Goal: Check status

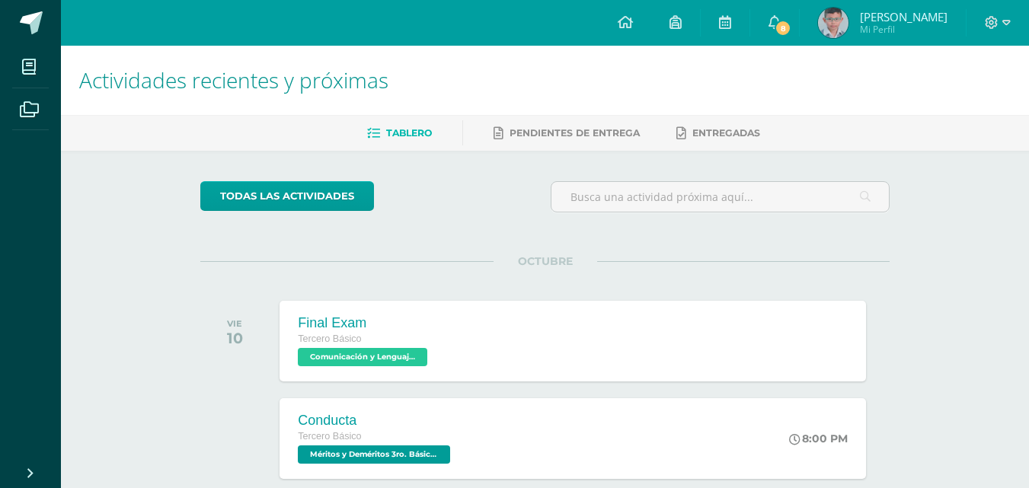
click at [829, 27] on img at bounding box center [833, 23] width 30 height 30
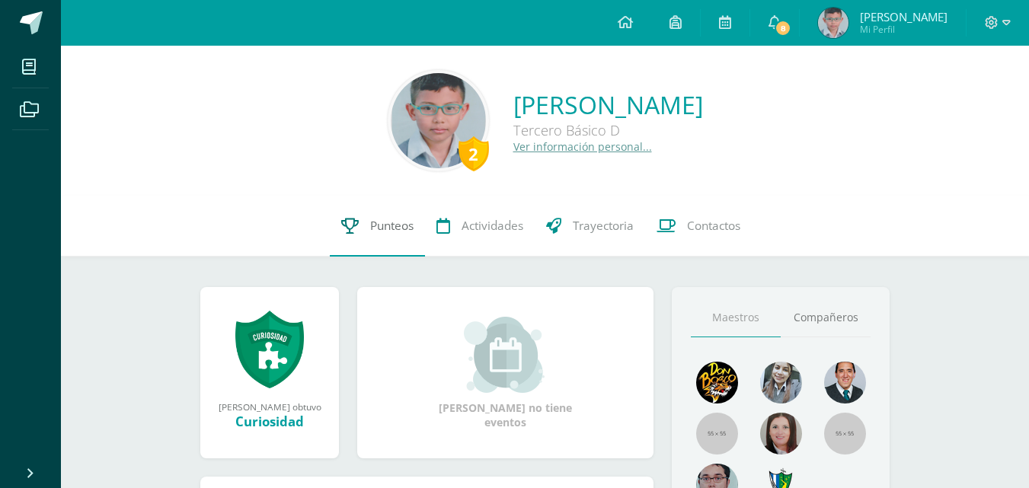
click at [379, 219] on span "Punteos" at bounding box center [391, 226] width 43 height 16
